Goal: Information Seeking & Learning: Learn about a topic

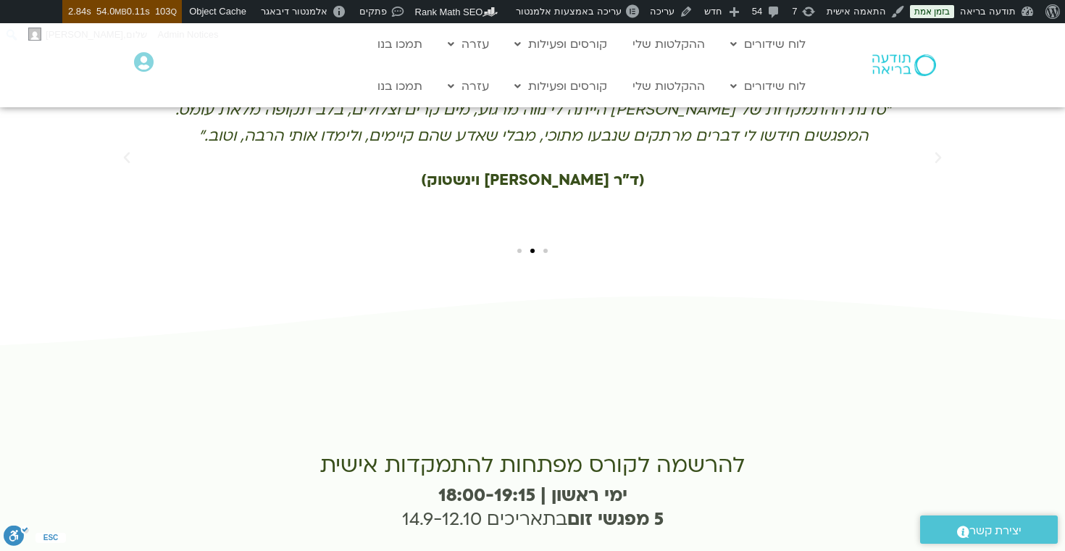
scroll to position [3017, 0]
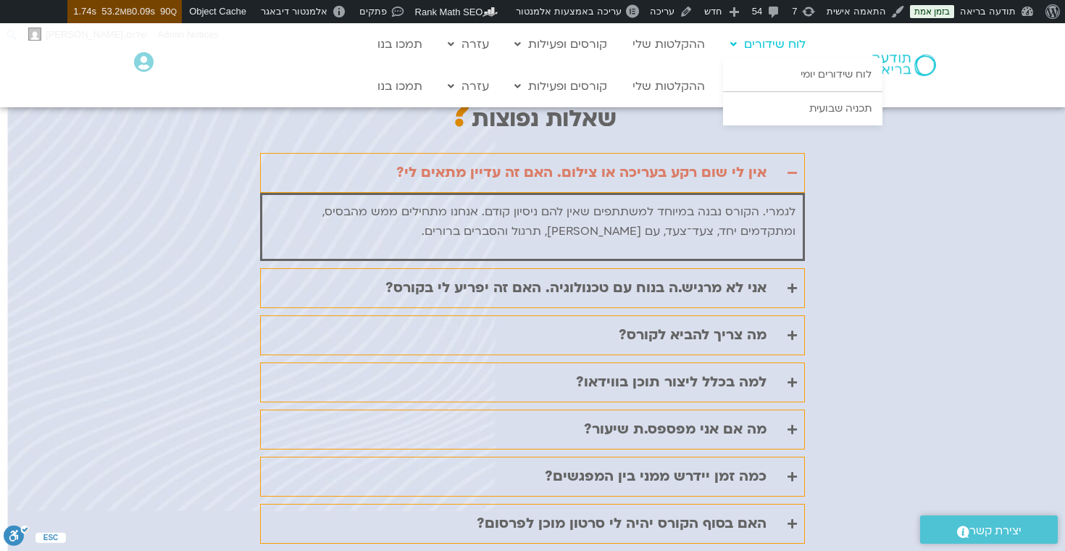
scroll to position [3221, 0]
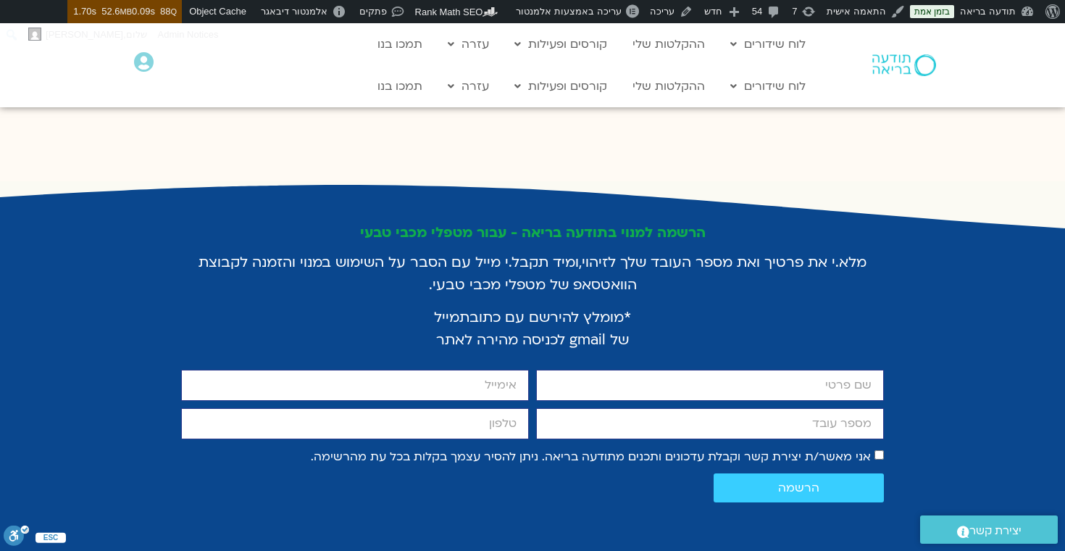
scroll to position [2650, 0]
